Goal: Find contact information: Find contact information

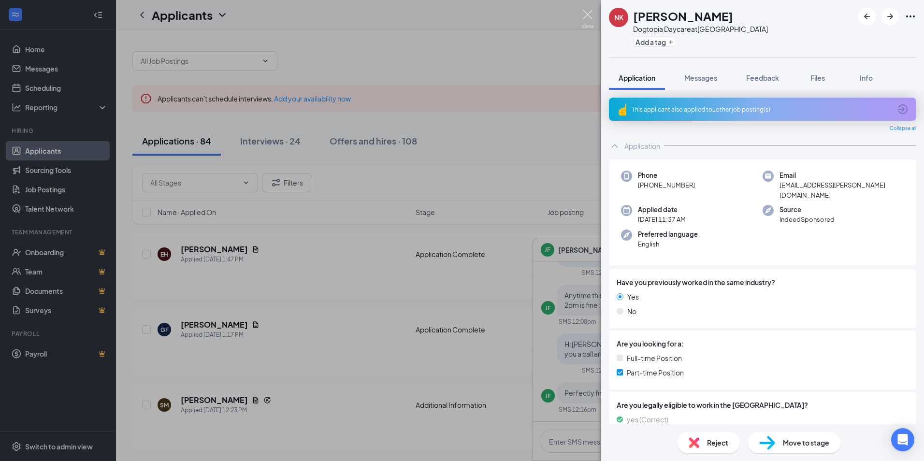
click at [587, 19] on img at bounding box center [588, 19] width 12 height 19
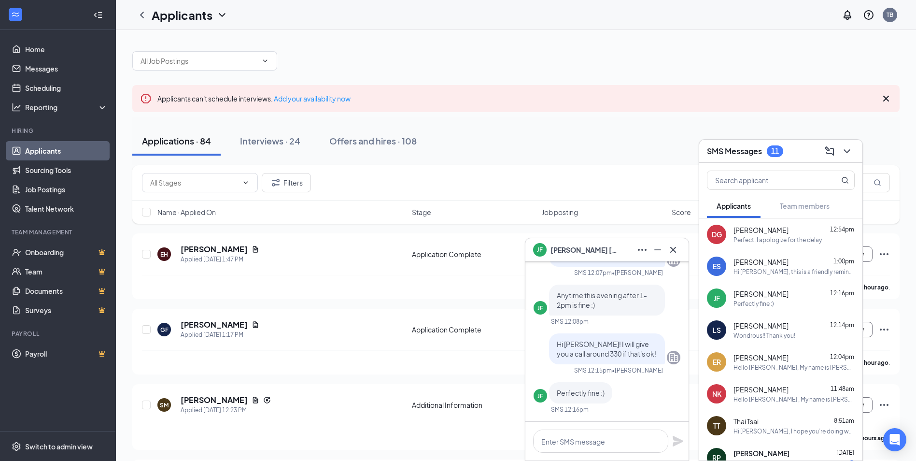
click at [471, 56] on div at bounding box center [516, 56] width 768 height 29
click at [660, 246] on icon "Minimize" at bounding box center [658, 250] width 12 height 12
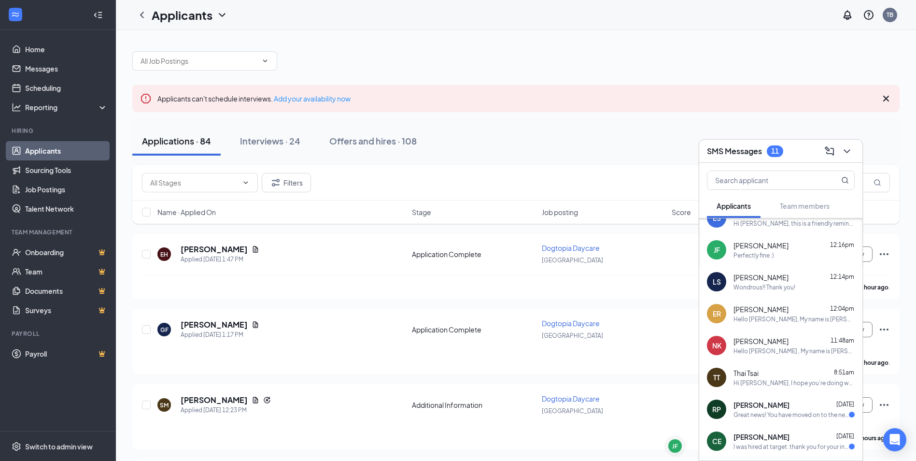
scroll to position [97, 0]
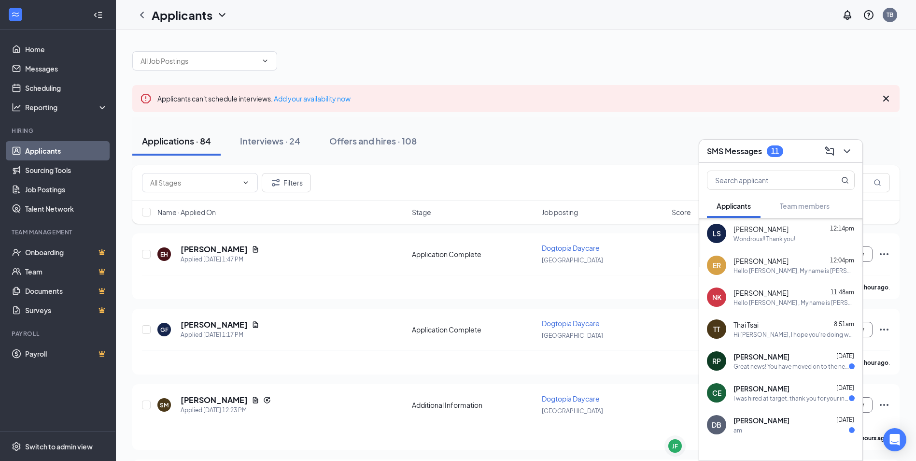
click at [767, 322] on div "Thai Tsai 8:51am" at bounding box center [794, 325] width 121 height 10
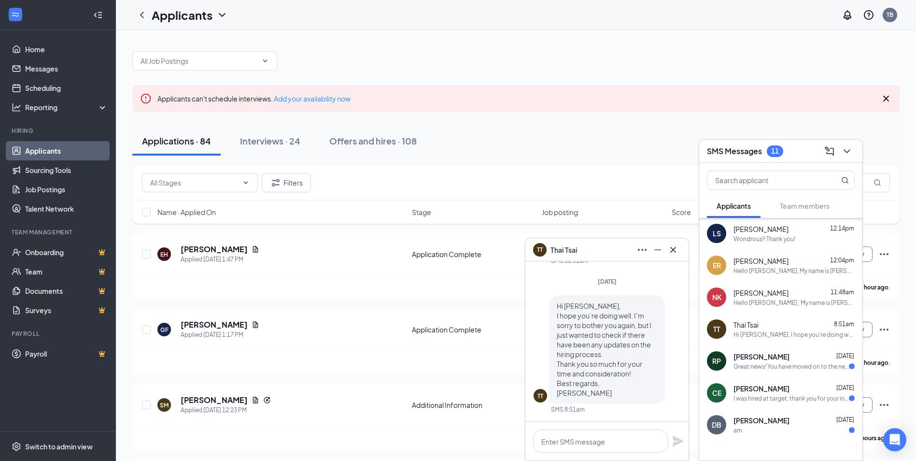
click at [578, 253] on div "TT Thai Tsai" at bounding box center [607, 249] width 148 height 15
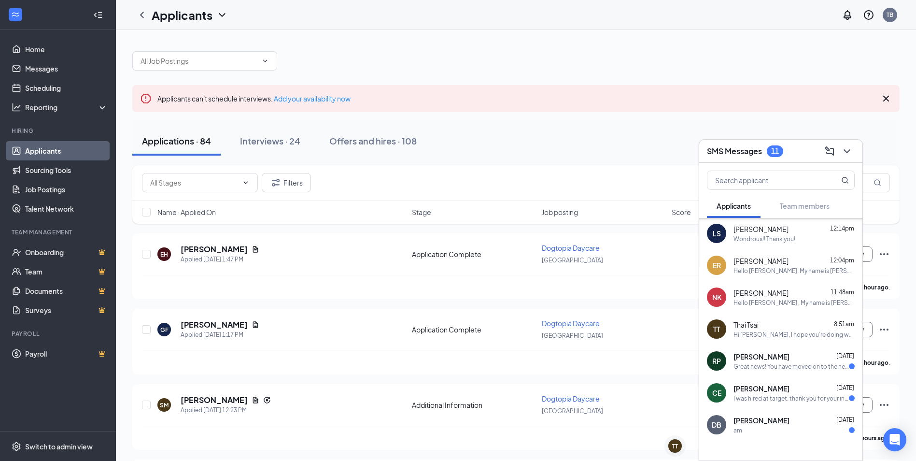
click at [744, 325] on span "Thai Tsai" at bounding box center [746, 325] width 25 height 10
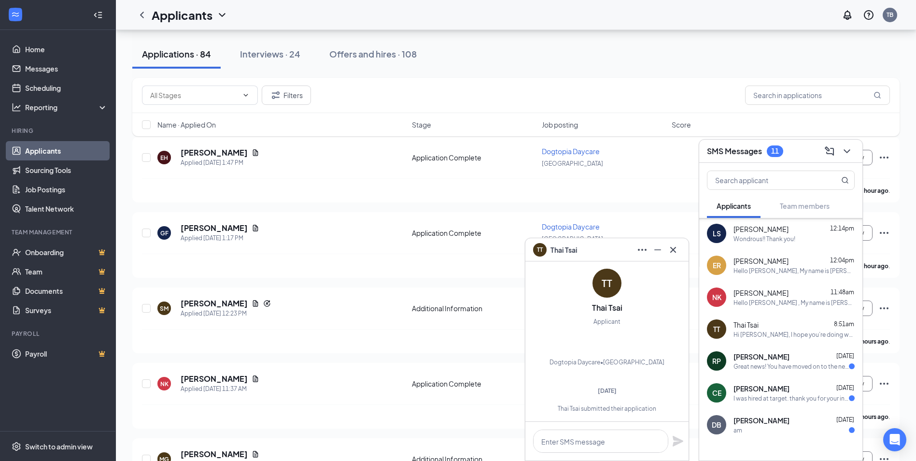
scroll to position [-1403, 0]
click at [609, 284] on div "TT" at bounding box center [607, 284] width 29 height 29
click at [596, 408] on div "Thai Tsai submitted their application" at bounding box center [607, 409] width 147 height 8
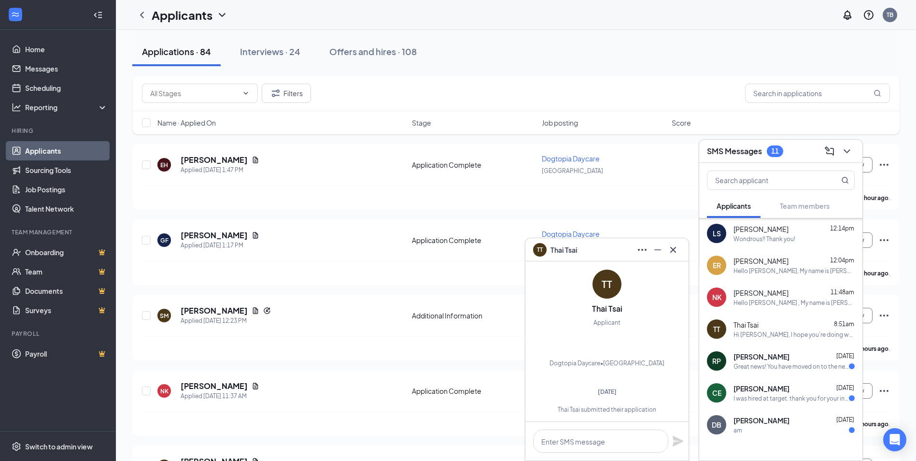
scroll to position [193, 0]
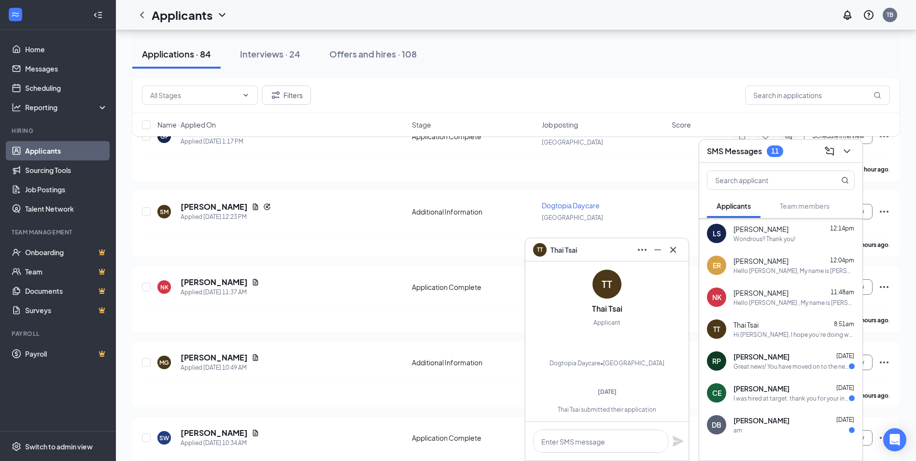
click at [841, 159] on div "SMS Messages 11" at bounding box center [781, 151] width 163 height 23
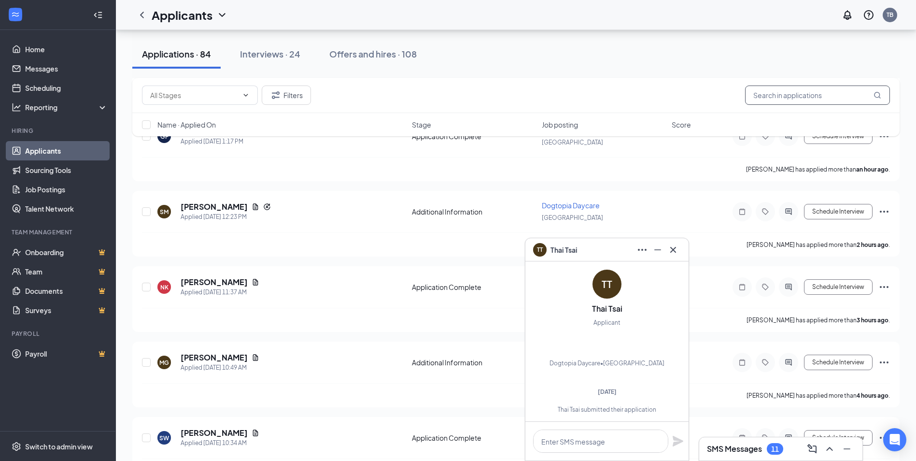
click at [800, 103] on input "text" at bounding box center [817, 95] width 145 height 19
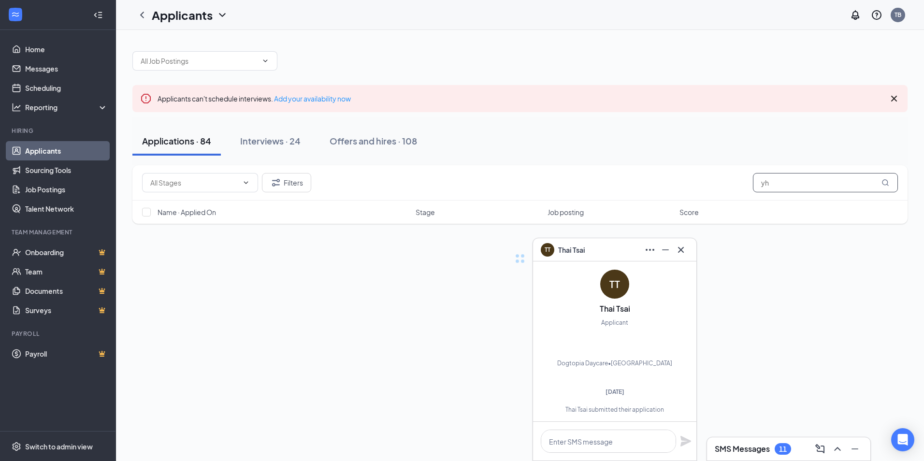
type input "y"
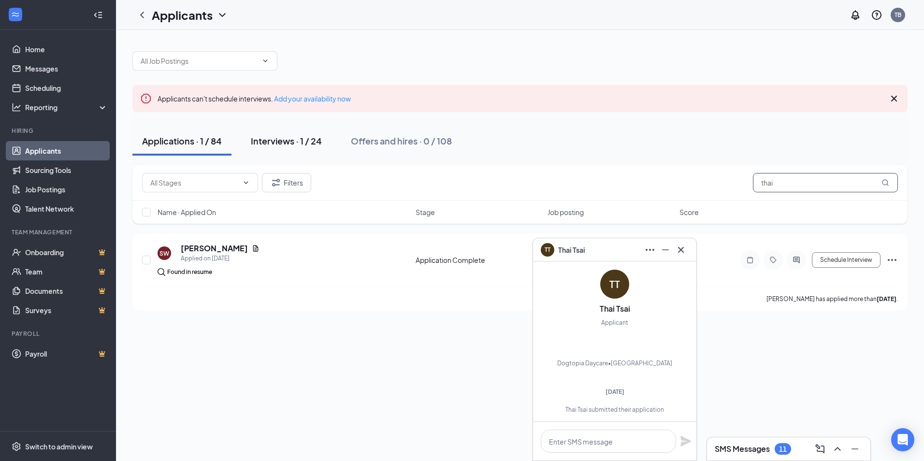
type input "thai"
click at [269, 143] on div "Interviews · 1 / 24" at bounding box center [286, 141] width 71 height 12
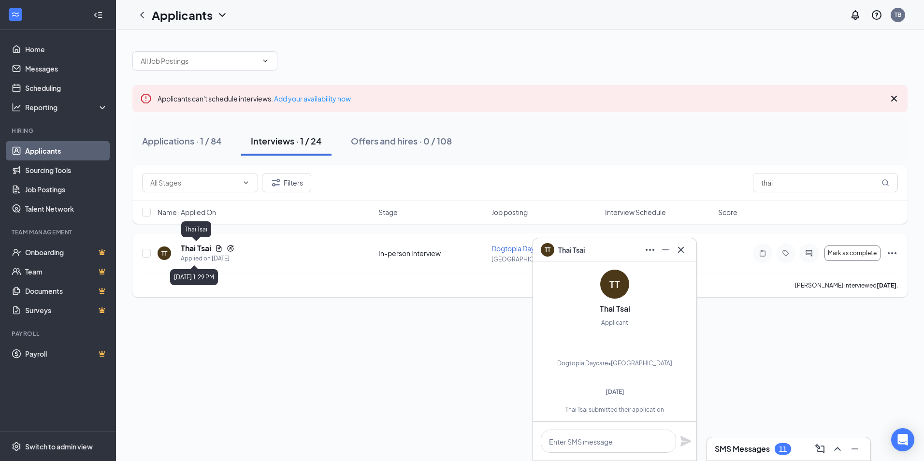
click at [195, 252] on h5 "Thai Tsai" at bounding box center [196, 248] width 30 height 11
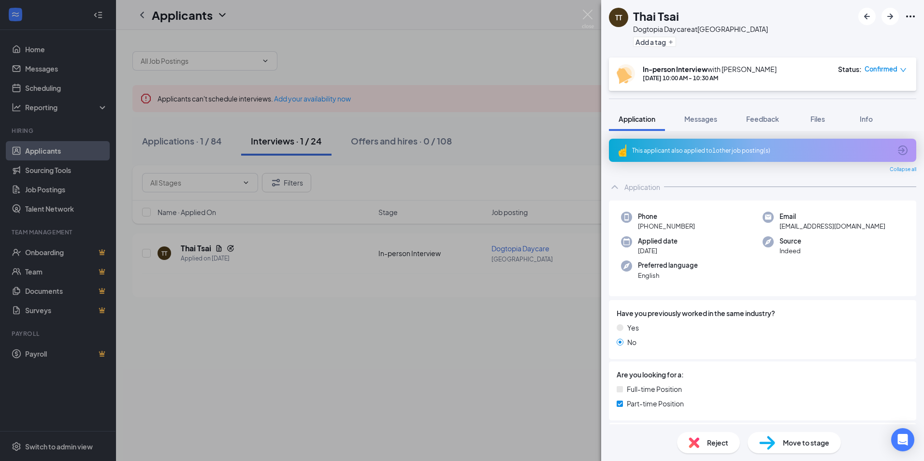
drag, startPoint x: 697, startPoint y: 225, endPoint x: 646, endPoint y: 231, distance: 51.1
click at [646, 231] on div "Phone [PHONE_NUMBER] Email [EMAIL_ADDRESS][DOMAIN_NAME] Applied date [DATE] Sou…" at bounding box center [762, 248] width 307 height 96
drag, startPoint x: 646, startPoint y: 231, endPoint x: 661, endPoint y: 225, distance: 16.2
copy span "[PHONE_NUMBER]"
click at [586, 14] on img at bounding box center [588, 19] width 12 height 19
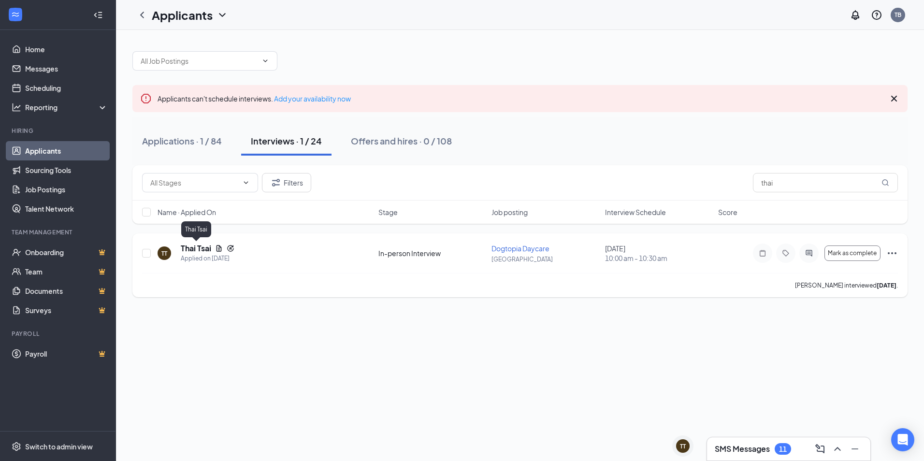
click at [196, 253] on h5 "Thai Tsai" at bounding box center [196, 248] width 30 height 11
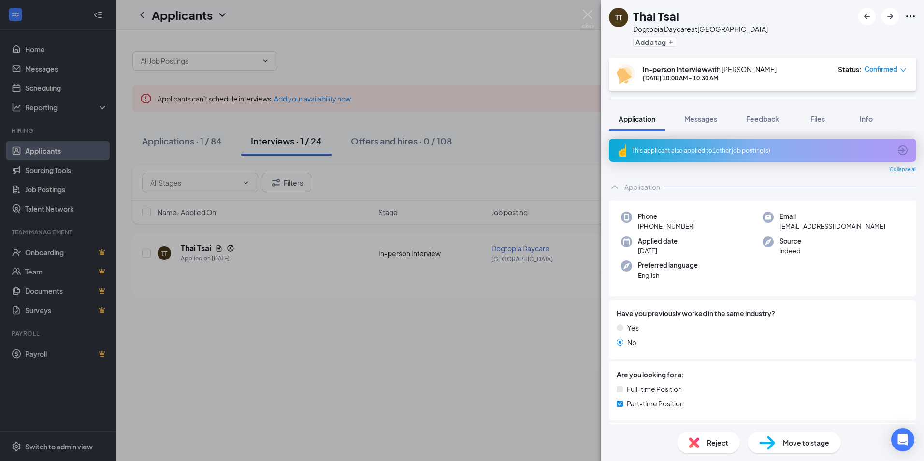
drag, startPoint x: 701, startPoint y: 223, endPoint x: 647, endPoint y: 221, distance: 53.2
click at [647, 221] on div "Phone [PHONE_NUMBER]" at bounding box center [692, 222] width 142 height 20
drag, startPoint x: 647, startPoint y: 221, endPoint x: 654, endPoint y: 225, distance: 7.6
copy span "571) 208-6581"
drag, startPoint x: 860, startPoint y: 228, endPoint x: 773, endPoint y: 227, distance: 87.5
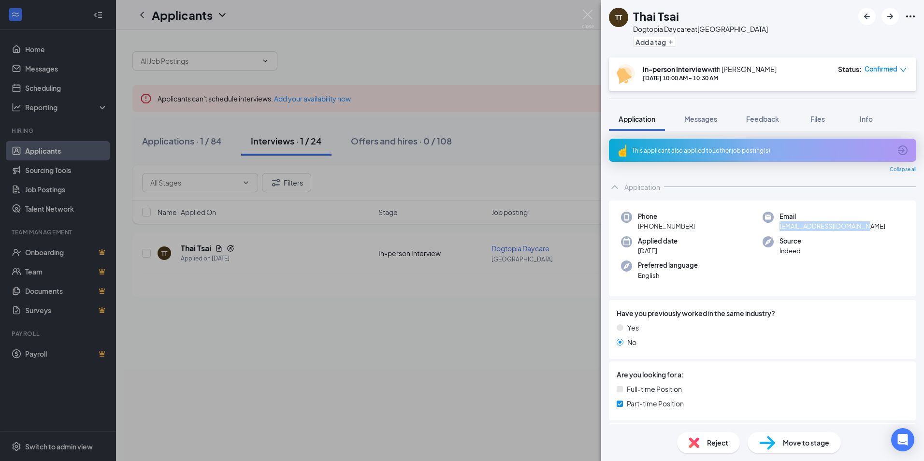
click at [773, 227] on div "Email [EMAIL_ADDRESS][DOMAIN_NAME]" at bounding box center [833, 222] width 142 height 20
copy span "[EMAIL_ADDRESS][DOMAIN_NAME]"
drag, startPoint x: 698, startPoint y: 223, endPoint x: 645, endPoint y: 229, distance: 53.0
click at [645, 229] on div "Phone [PHONE_NUMBER]" at bounding box center [692, 222] width 142 height 20
copy span "[PHONE_NUMBER]"
